Goal: Navigation & Orientation: Find specific page/section

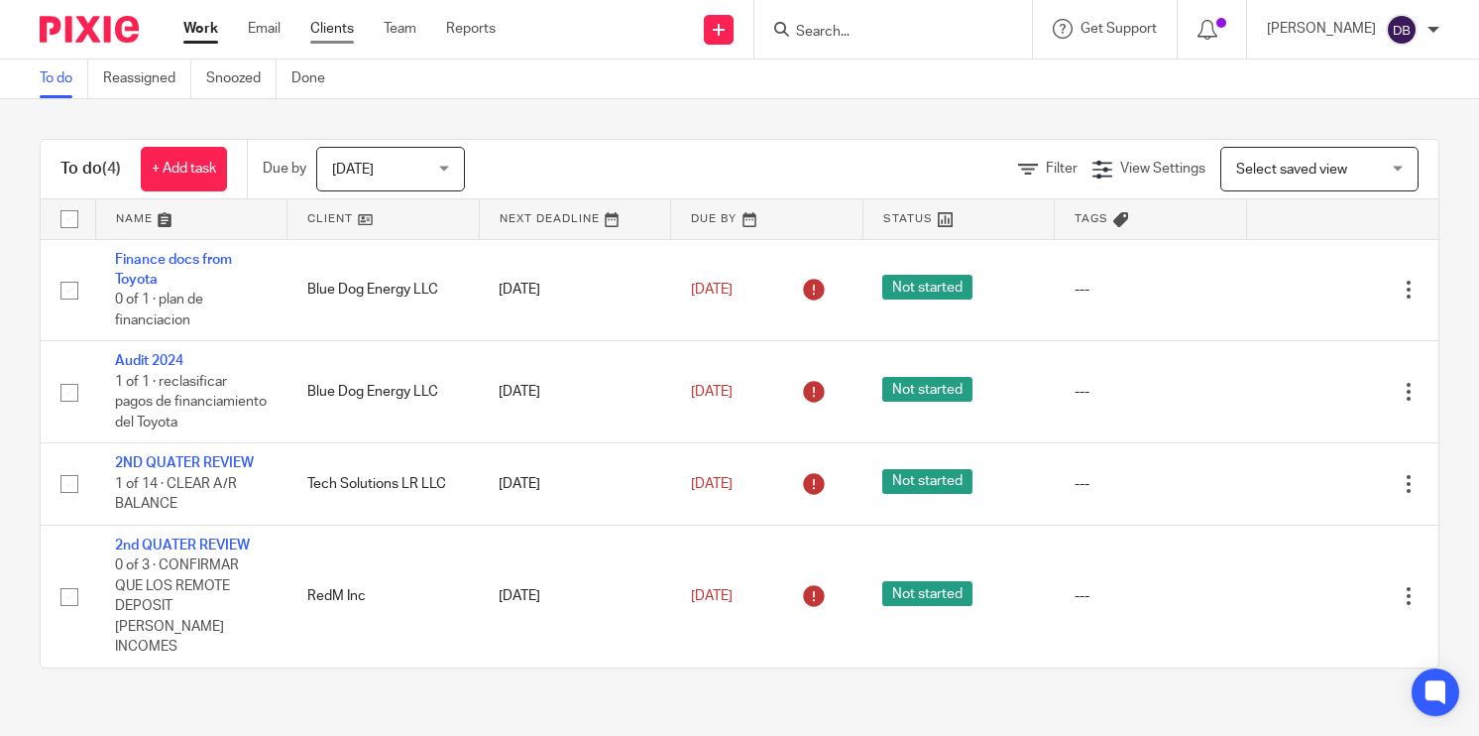
click at [347, 30] on link "Clients" at bounding box center [332, 29] width 44 height 20
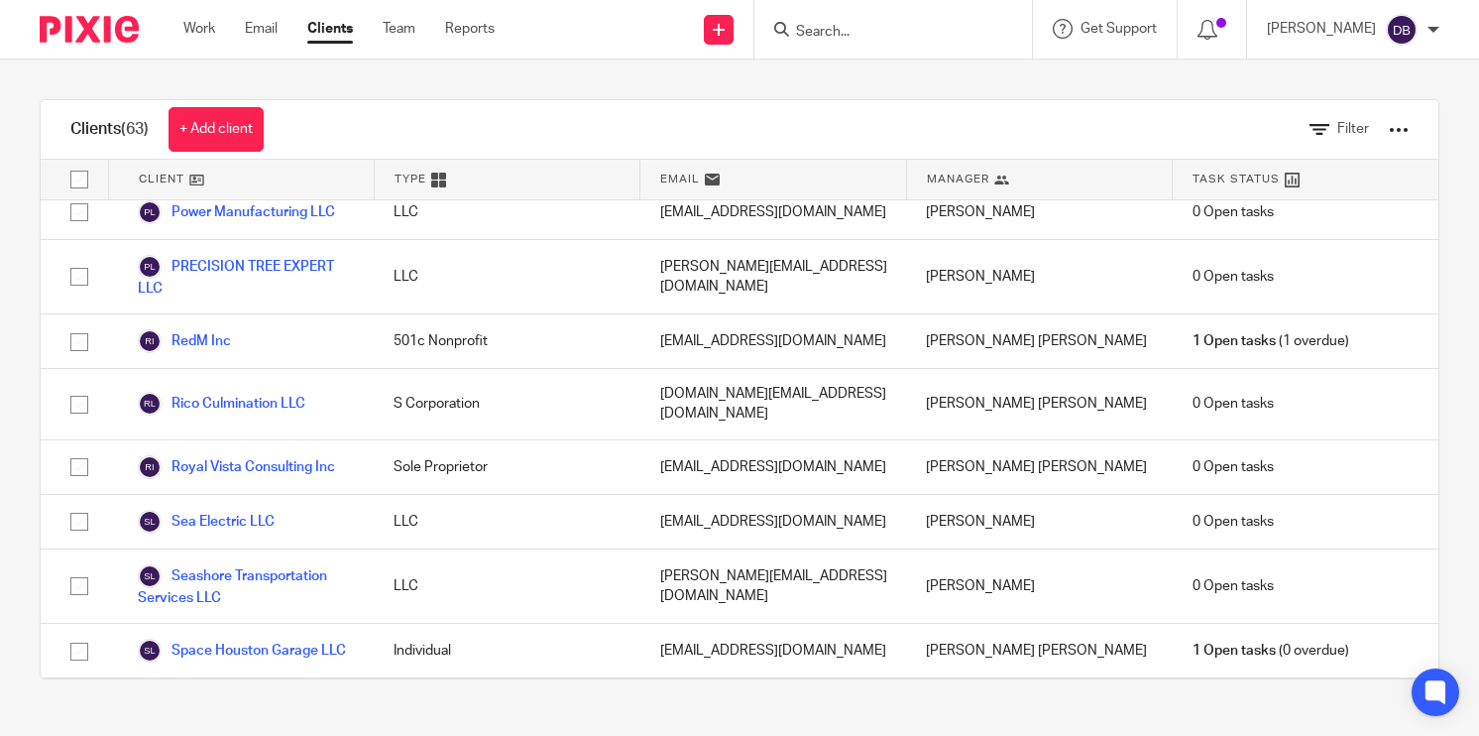
scroll to position [2879, 0]
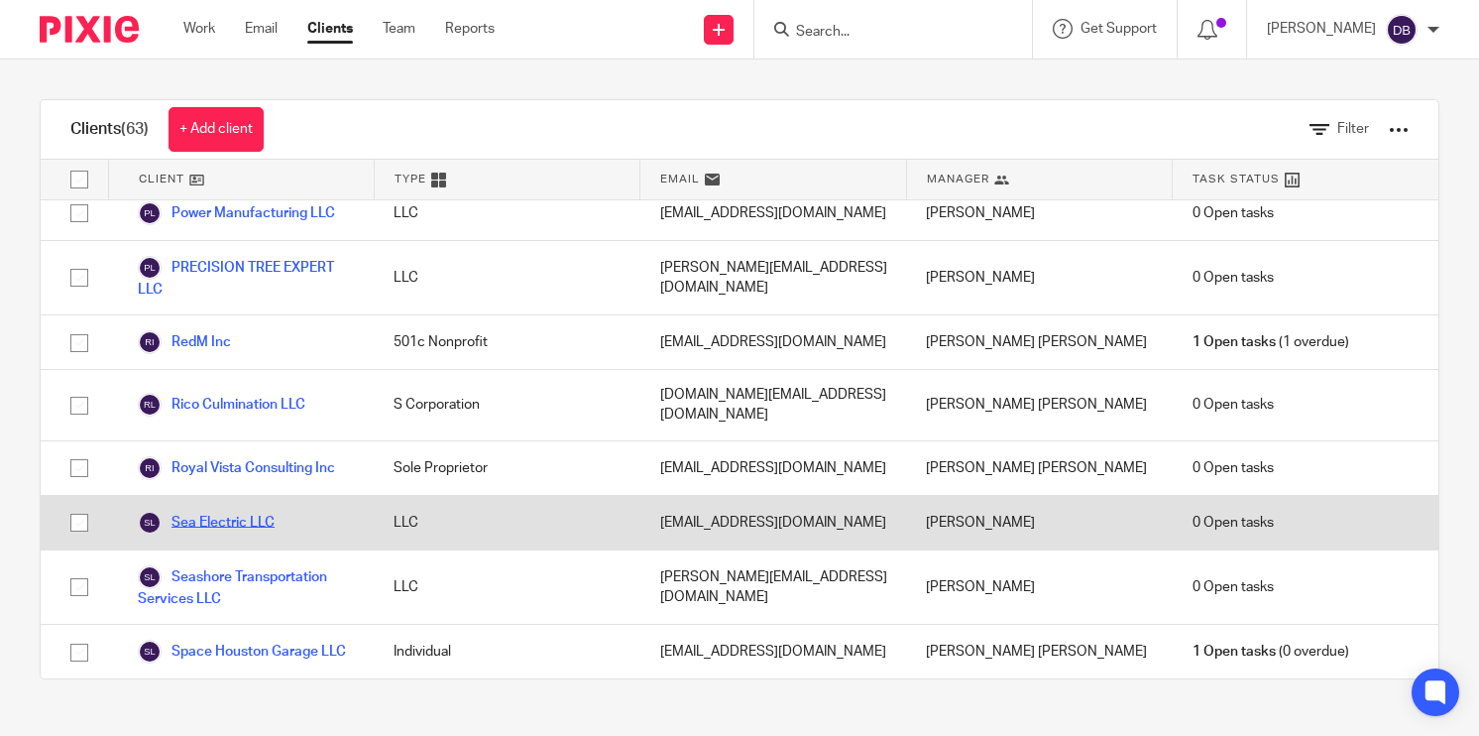
click at [245, 511] on link "Sea Electric LLC" at bounding box center [206, 523] width 137 height 24
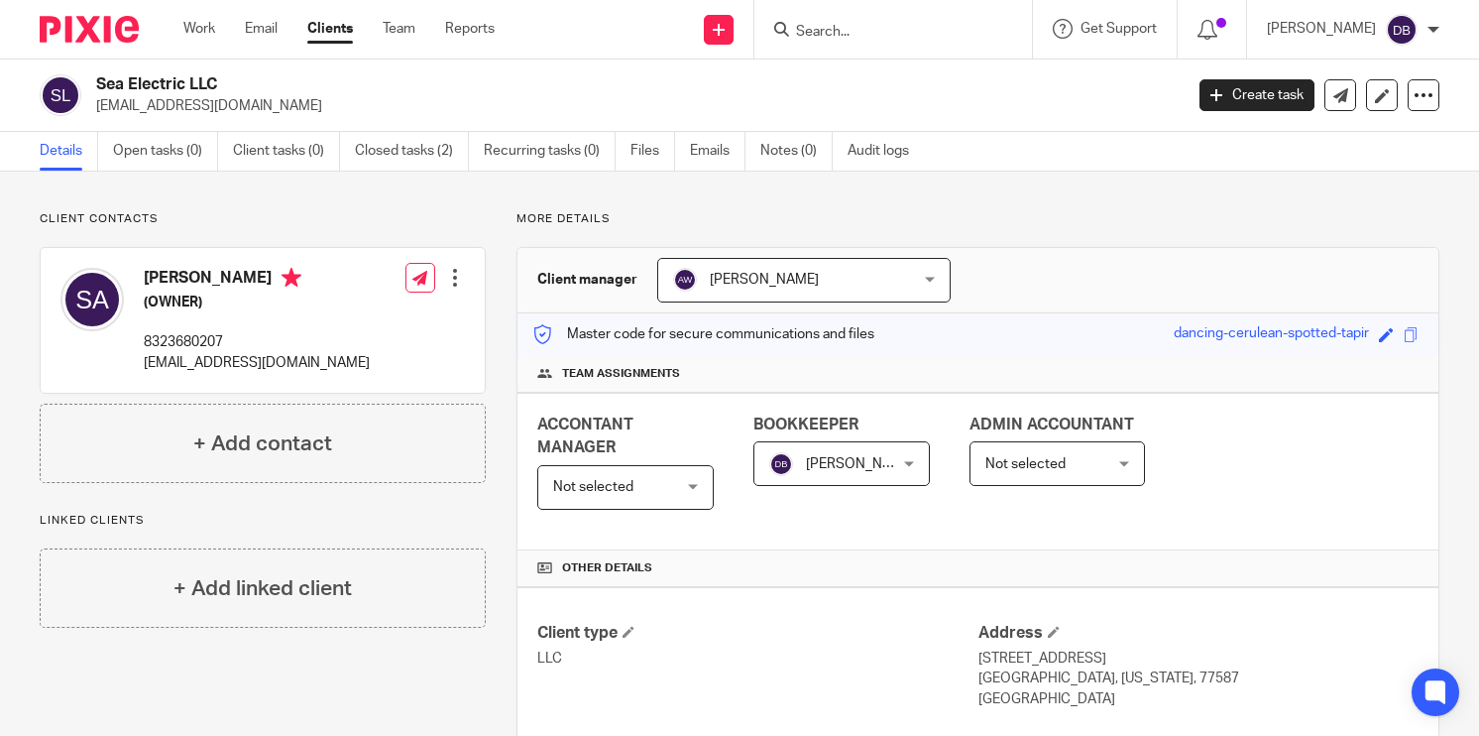
scroll to position [665, 0]
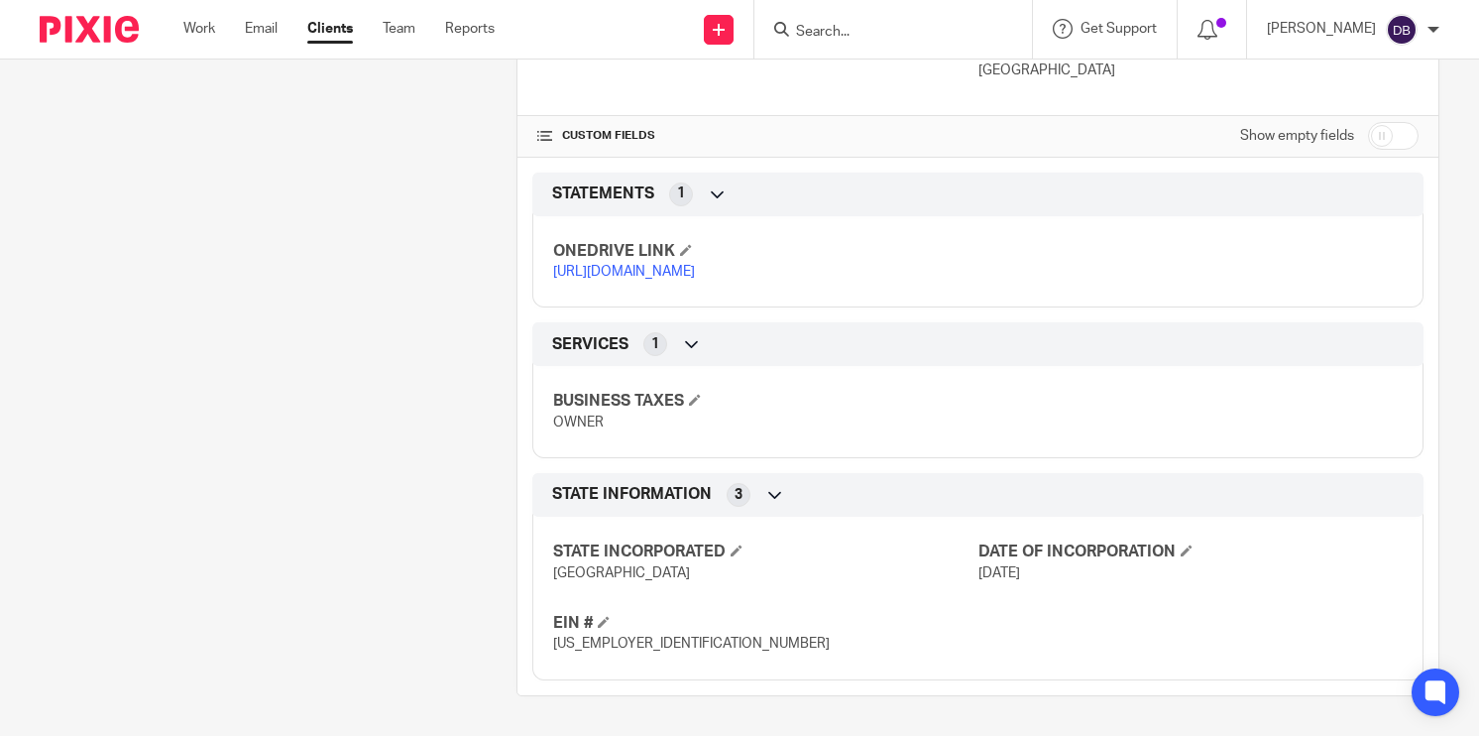
click at [695, 265] on link "https://ccfstaxes-my.sharepoint.com/:f:/g/personal/angie_ccfsbookkeeping_com/Ei…" at bounding box center [624, 272] width 142 height 14
